Goal: Task Accomplishment & Management: Use online tool/utility

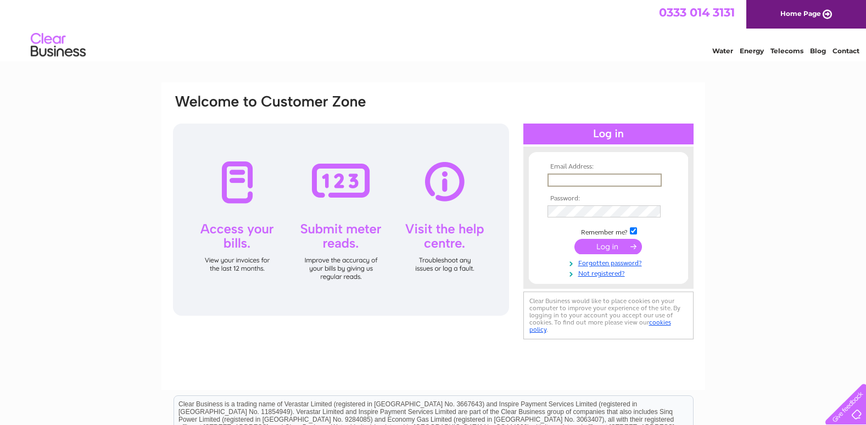
click at [598, 183] on input "text" at bounding box center [605, 180] width 114 height 13
type input "trudy@addisons-surveyors.co.uk"
click at [575, 239] on input "submit" at bounding box center [609, 246] width 68 height 15
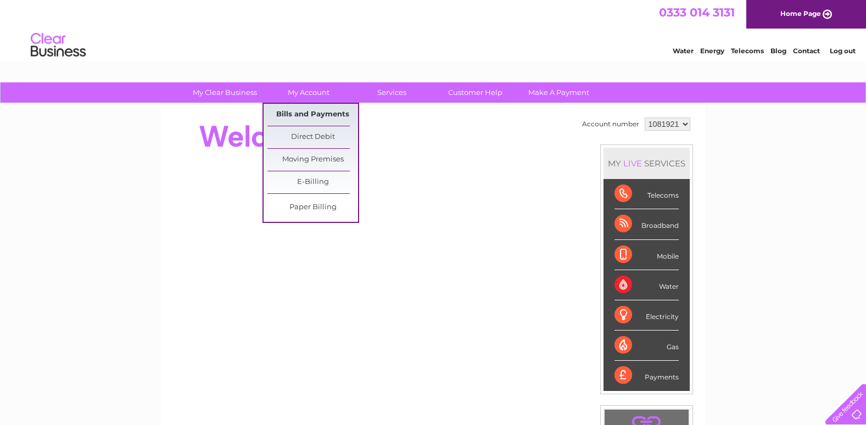
click at [300, 111] on link "Bills and Payments" at bounding box center [312, 115] width 91 height 22
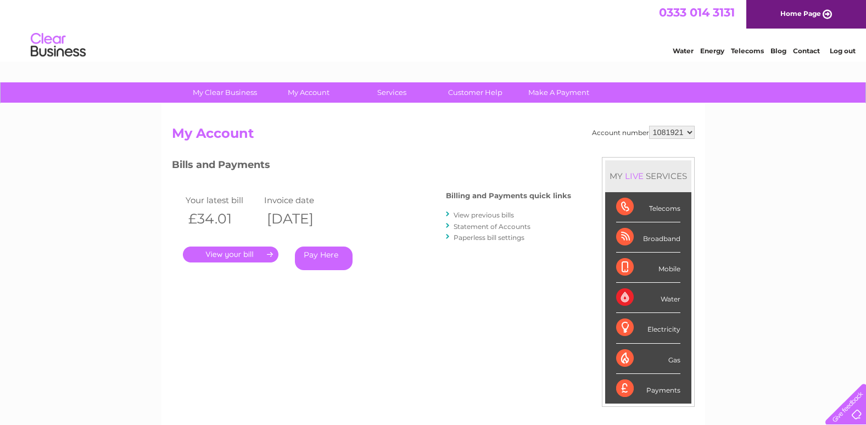
click at [242, 251] on link "." at bounding box center [231, 255] width 96 height 16
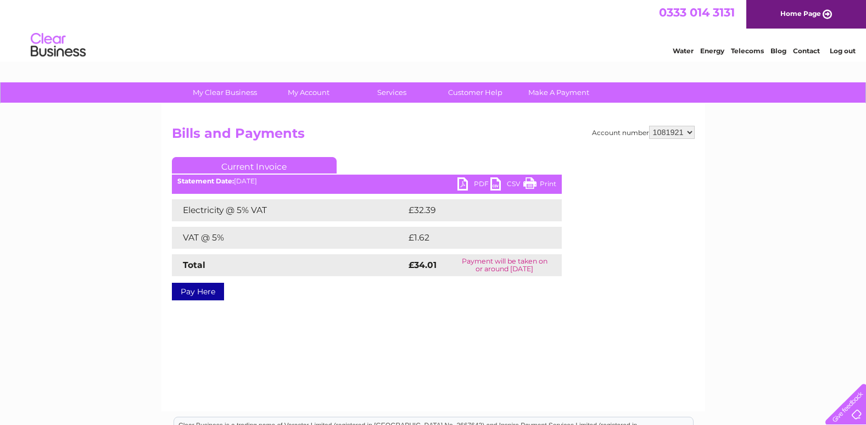
click at [466, 182] on link "PDF" at bounding box center [474, 185] width 33 height 16
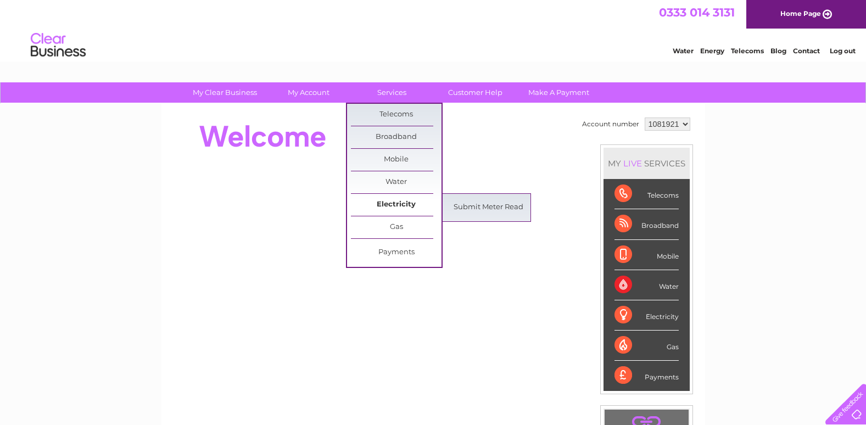
click at [398, 204] on link "Electricity" at bounding box center [396, 205] width 91 height 22
